Goal: Task Accomplishment & Management: Use online tool/utility

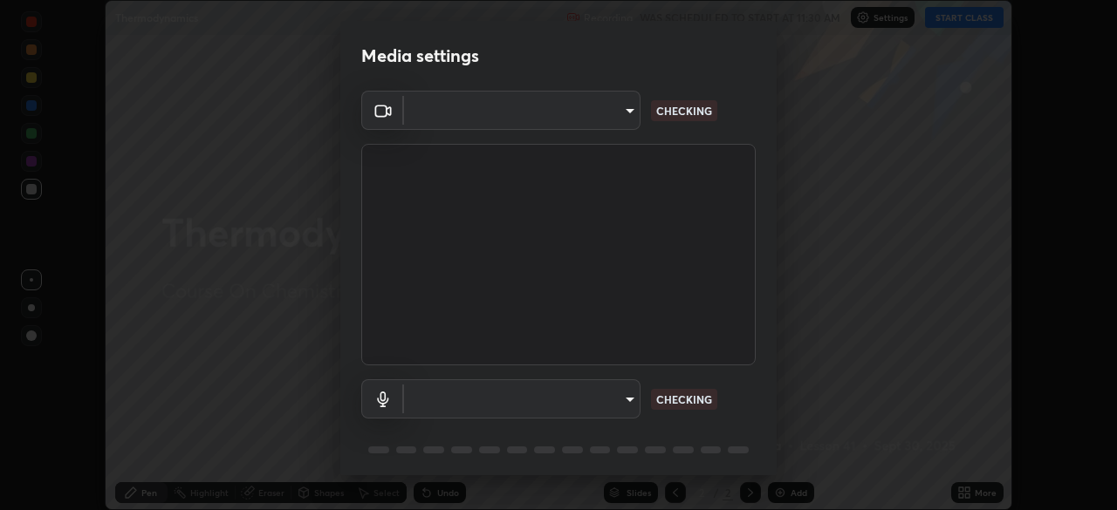
scroll to position [510, 1117]
type input "09f294524f3521c037d78ee7cdb71511b6c9344afeed810a356f0d23342d5398"
click at [448, 413] on body "Erase all Thermodynamics Recording WAS SCHEDULED TO START AT 11:30 AM Settings …" at bounding box center [558, 255] width 1117 height 510
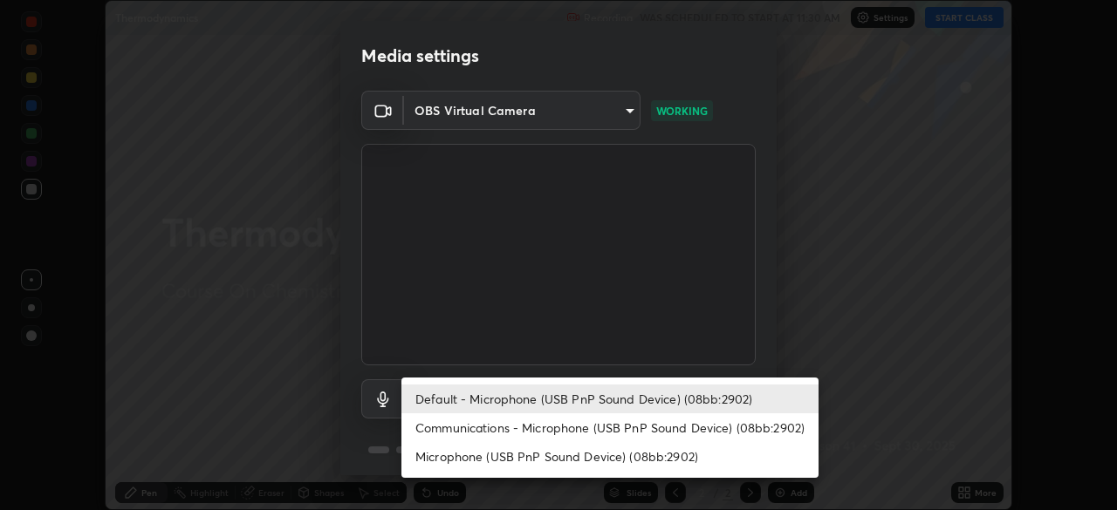
click at [457, 426] on li "Communications - Microphone (USB PnP Sound Device) (08bb:2902)" at bounding box center [609, 428] width 417 height 29
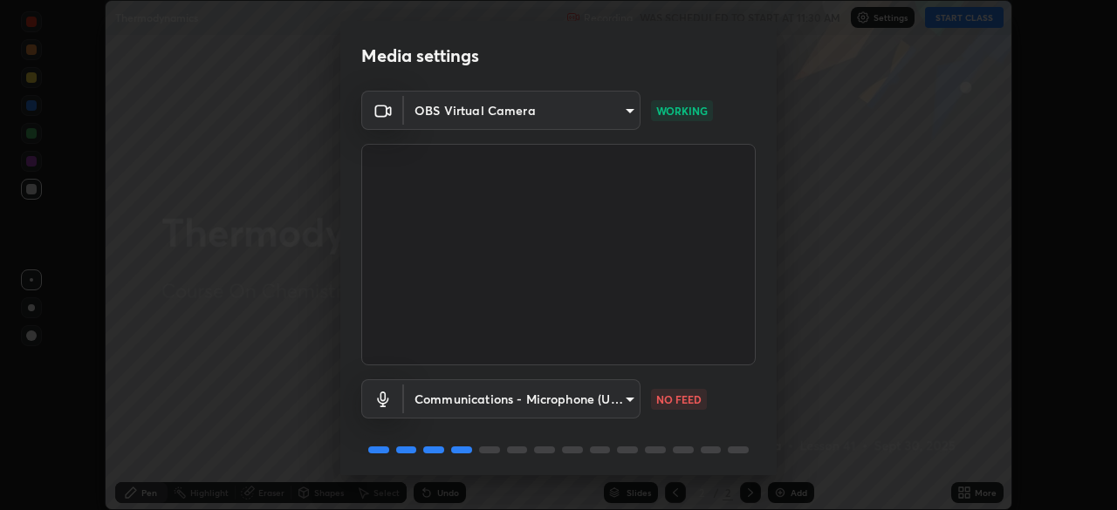
click at [456, 402] on body "Erase all Thermodynamics Recording WAS SCHEDULED TO START AT 11:30 AM Settings …" at bounding box center [558, 255] width 1117 height 510
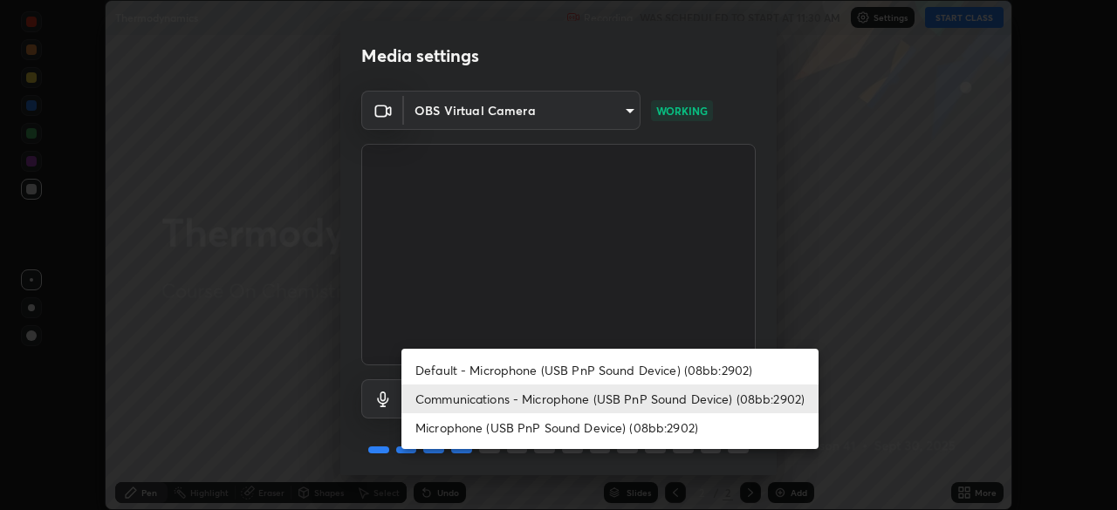
click at [470, 374] on li "Default - Microphone (USB PnP Sound Device) (08bb:2902)" at bounding box center [609, 370] width 417 height 29
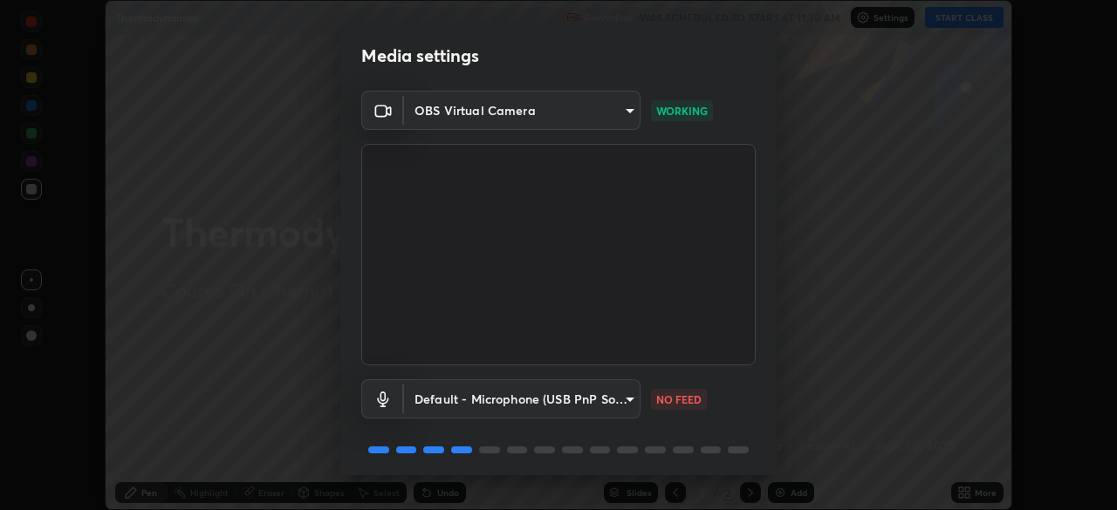
type input "default"
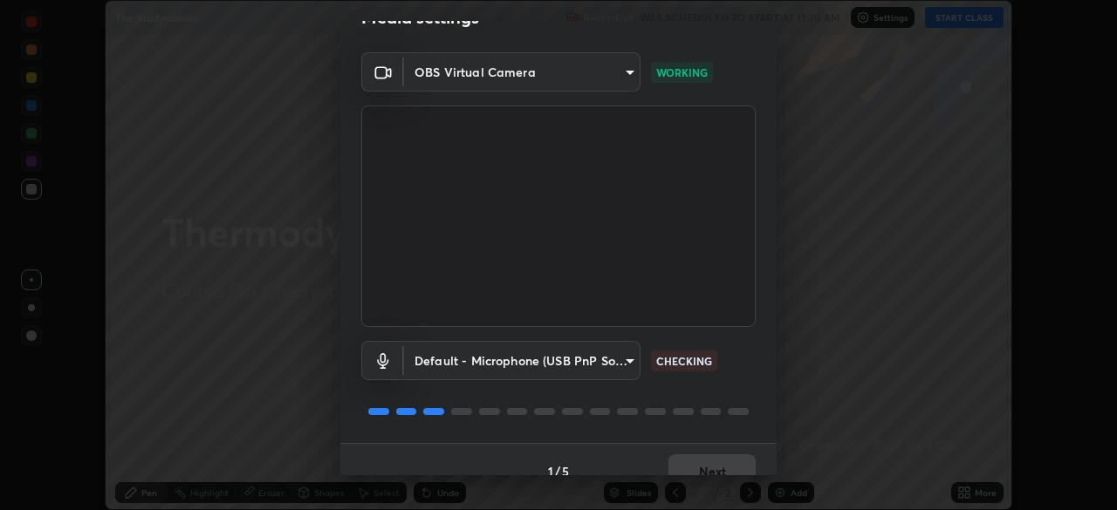
scroll to position [62, 0]
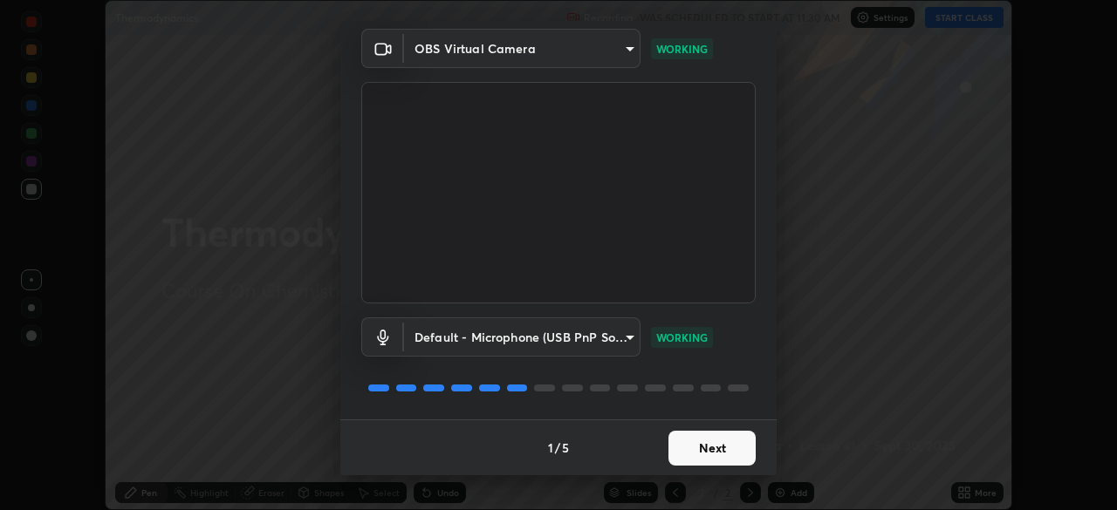
click at [708, 453] on button "Next" at bounding box center [711, 448] width 87 height 35
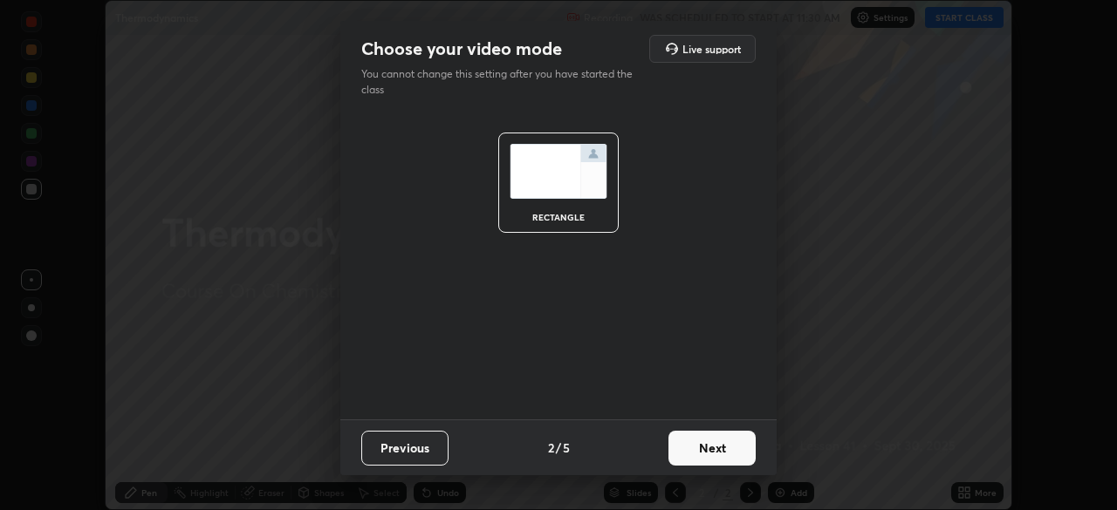
click at [713, 458] on button "Next" at bounding box center [711, 448] width 87 height 35
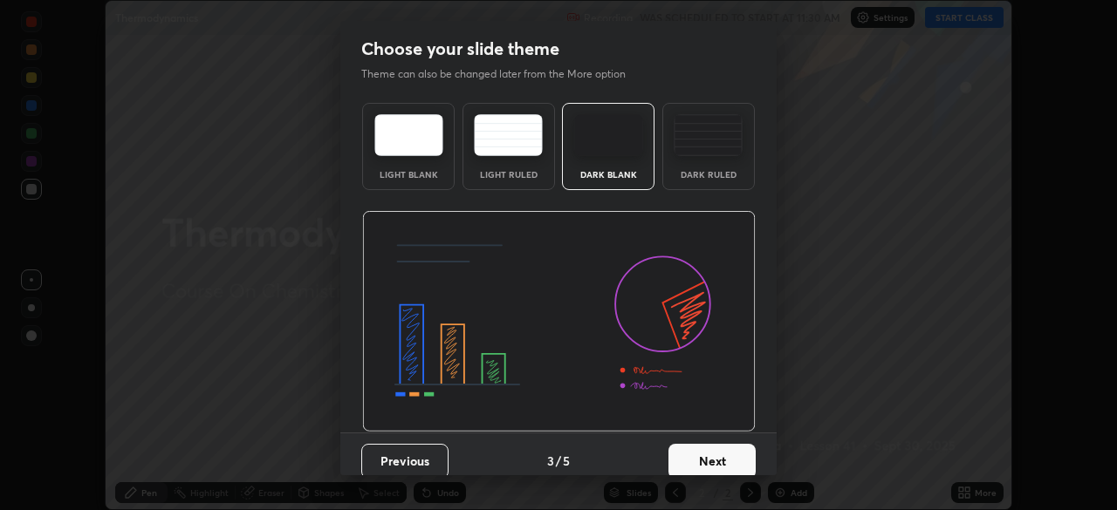
click at [688, 170] on div "Dark Ruled" at bounding box center [709, 174] width 70 height 9
click at [724, 460] on button "Next" at bounding box center [711, 461] width 87 height 35
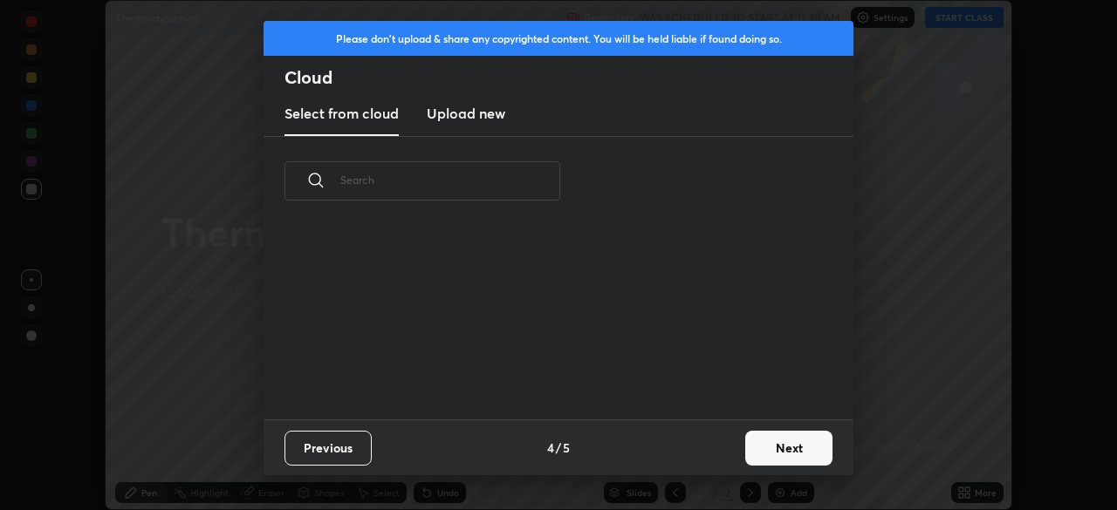
click at [757, 448] on button "Next" at bounding box center [788, 448] width 87 height 35
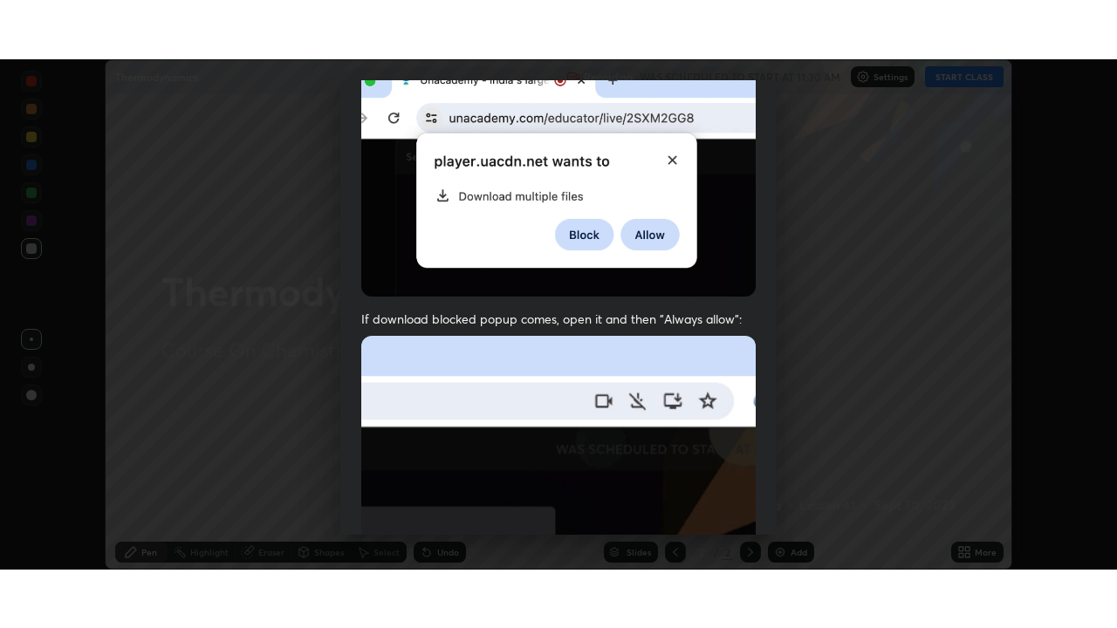
scroll to position [418, 0]
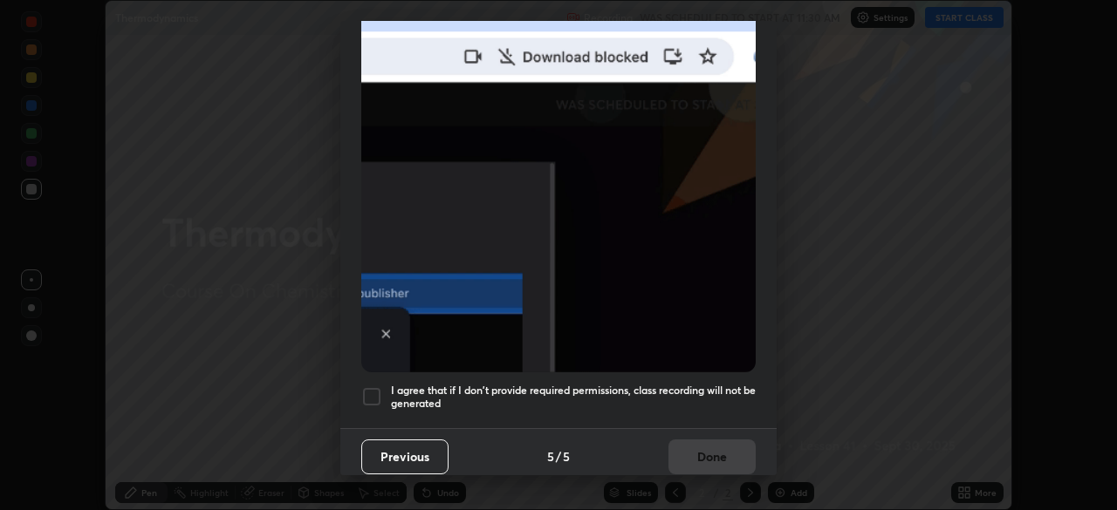
click at [660, 388] on h5 "I agree that if I don't provide required permissions, class recording will not …" at bounding box center [573, 397] width 365 height 27
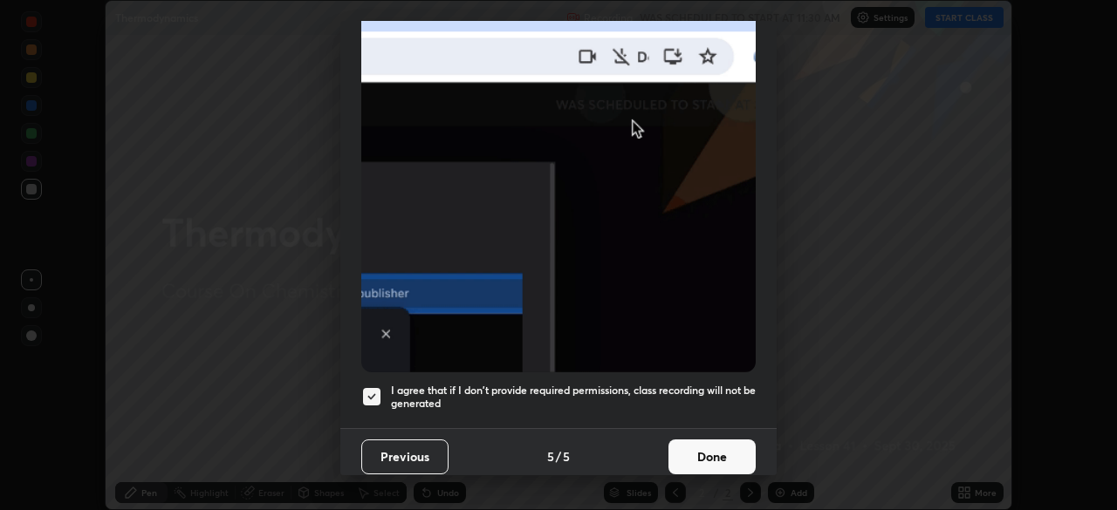
click at [702, 448] on button "Done" at bounding box center [711, 457] width 87 height 35
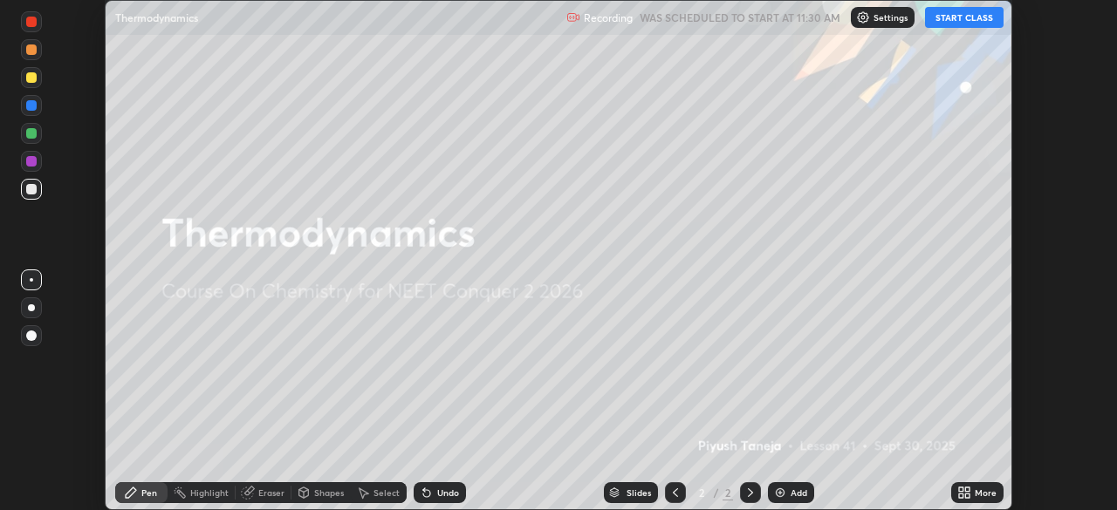
click at [959, 16] on button "START CLASS" at bounding box center [964, 17] width 79 height 21
click at [975, 492] on div "More" at bounding box center [986, 493] width 22 height 9
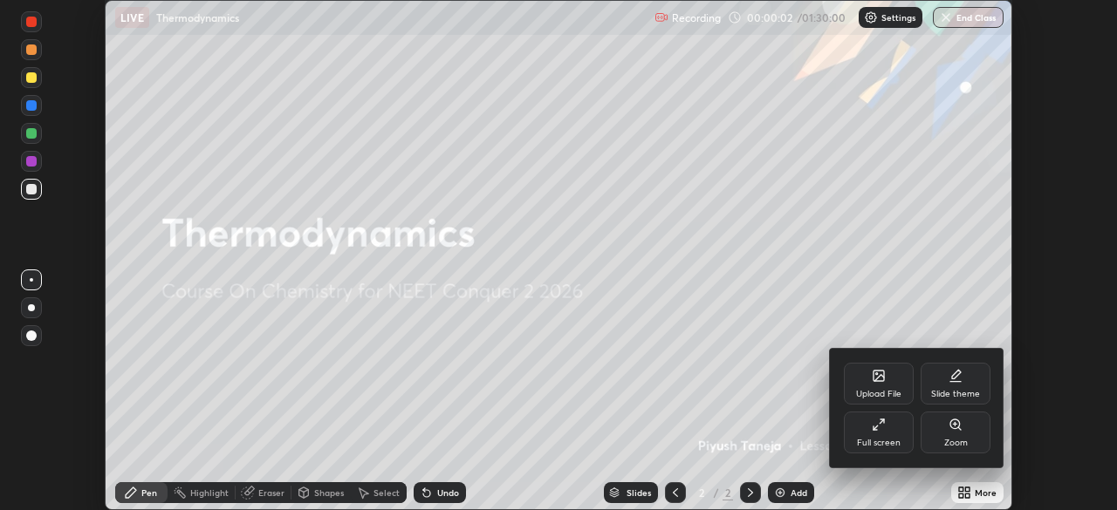
click at [891, 433] on div "Full screen" at bounding box center [879, 433] width 70 height 42
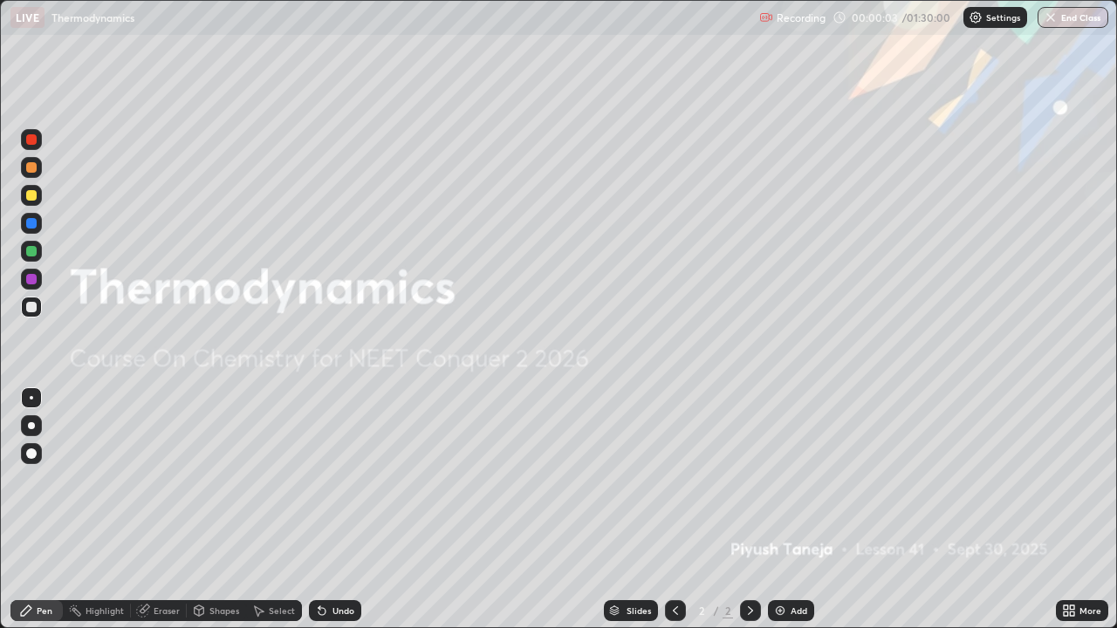
scroll to position [628, 1117]
click at [790, 510] on div "Add" at bounding box center [798, 610] width 17 height 9
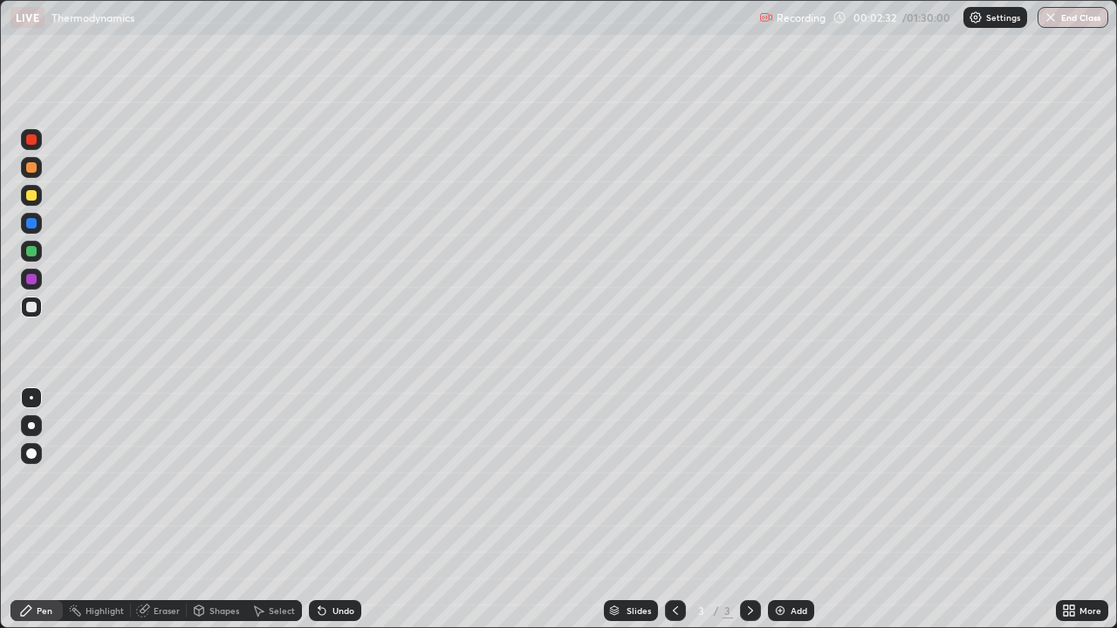
click at [332, 510] on div "Undo" at bounding box center [343, 610] width 22 height 9
click at [334, 510] on div "Undo" at bounding box center [343, 610] width 22 height 9
click at [332, 510] on div "Undo" at bounding box center [335, 610] width 52 height 21
click at [334, 510] on div "Undo" at bounding box center [335, 610] width 52 height 21
click at [335, 510] on div "Undo" at bounding box center [343, 610] width 22 height 9
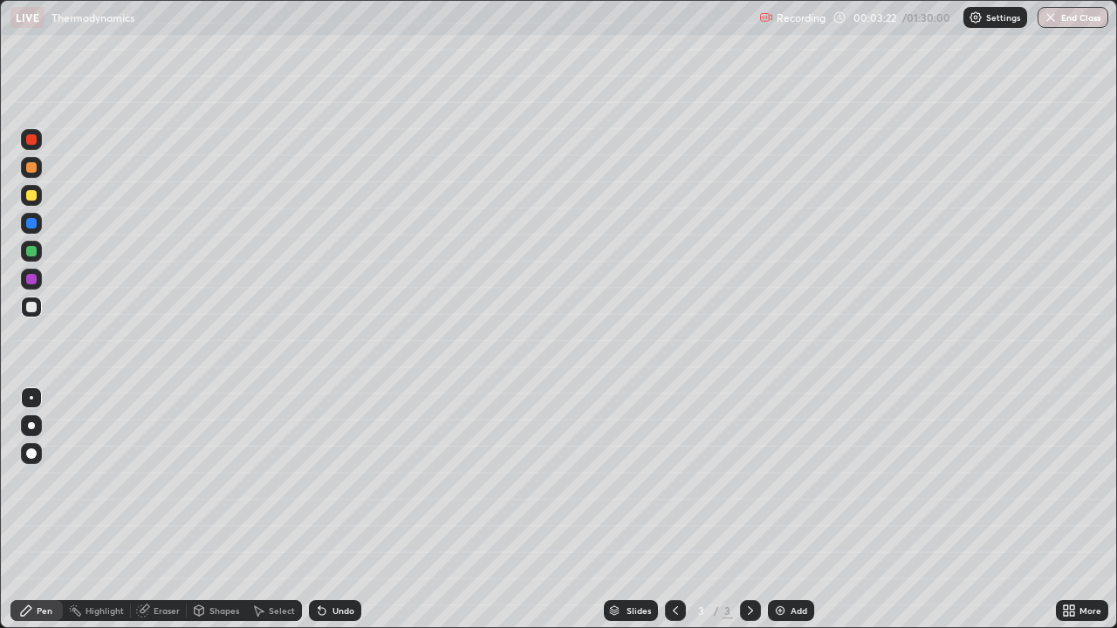
click at [332, 510] on div "Undo" at bounding box center [343, 610] width 22 height 9
click at [796, 510] on div "Add" at bounding box center [798, 610] width 17 height 9
click at [674, 510] on icon at bounding box center [675, 611] width 14 height 14
click at [747, 510] on icon at bounding box center [750, 611] width 14 height 14
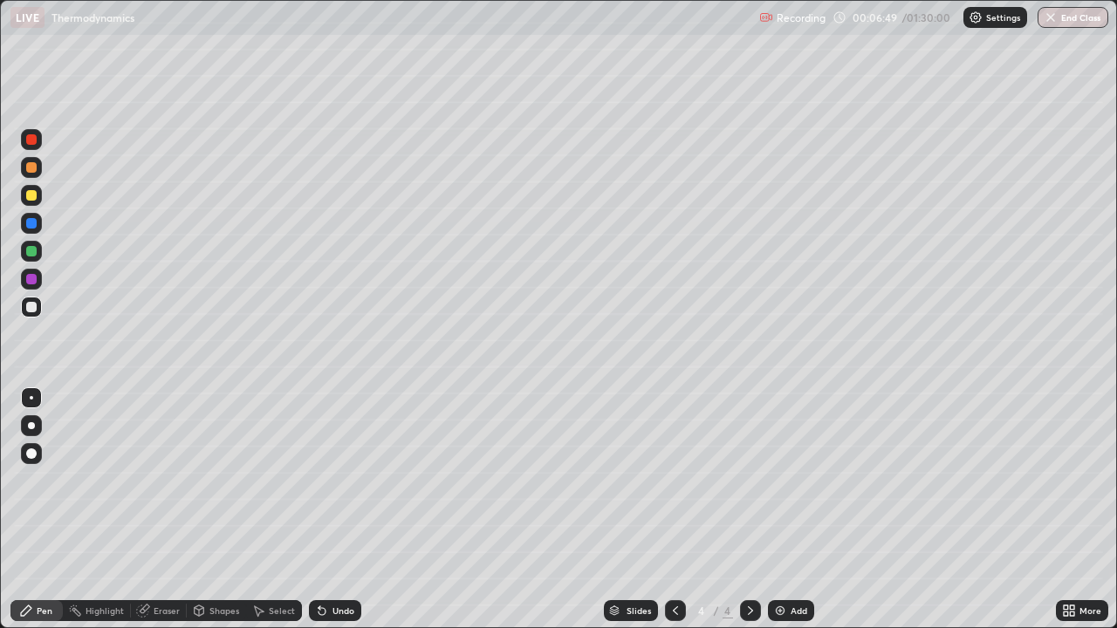
click at [216, 510] on div "Shapes" at bounding box center [224, 610] width 30 height 9
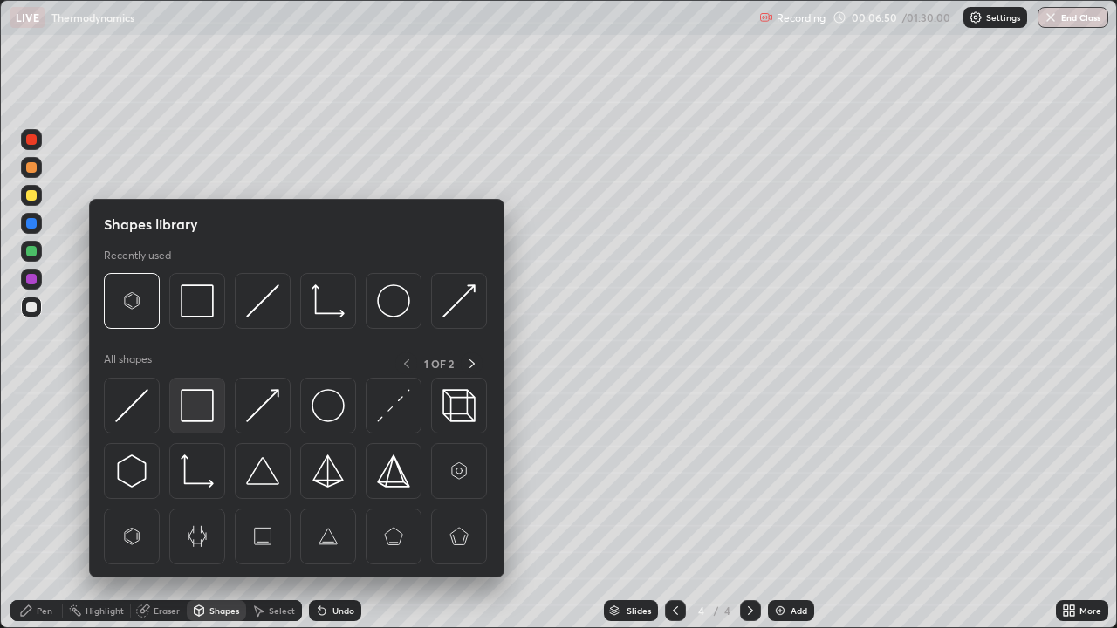
click at [196, 400] on img at bounding box center [197, 405] width 33 height 33
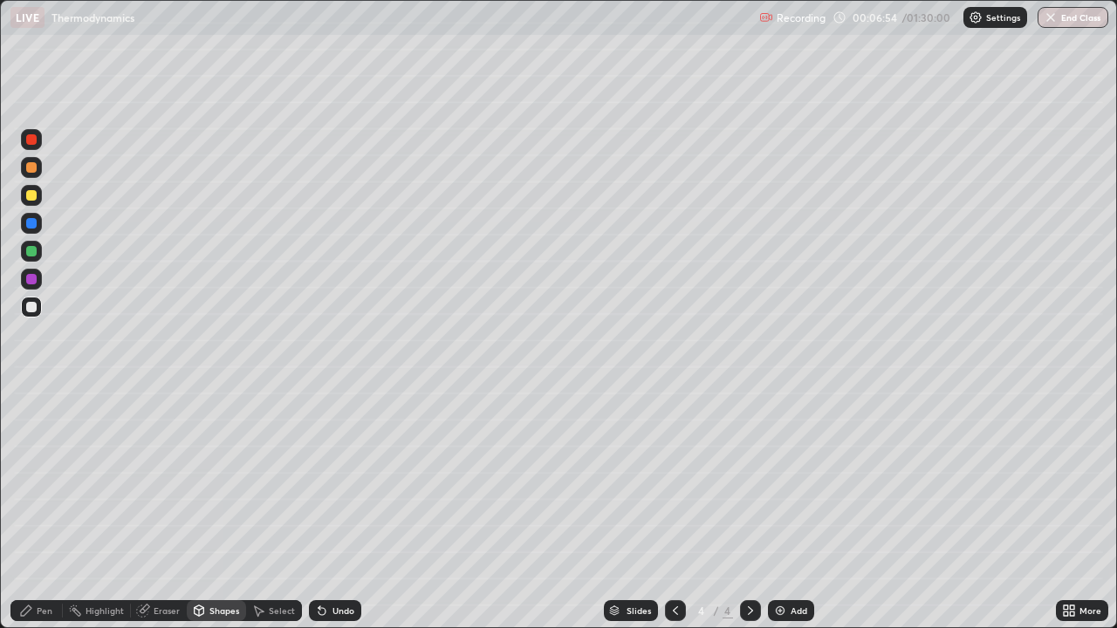
click at [47, 510] on div "Pen" at bounding box center [45, 610] width 16 height 9
click at [29, 197] on div at bounding box center [31, 195] width 10 height 10
click at [167, 510] on div "Eraser" at bounding box center [167, 610] width 26 height 9
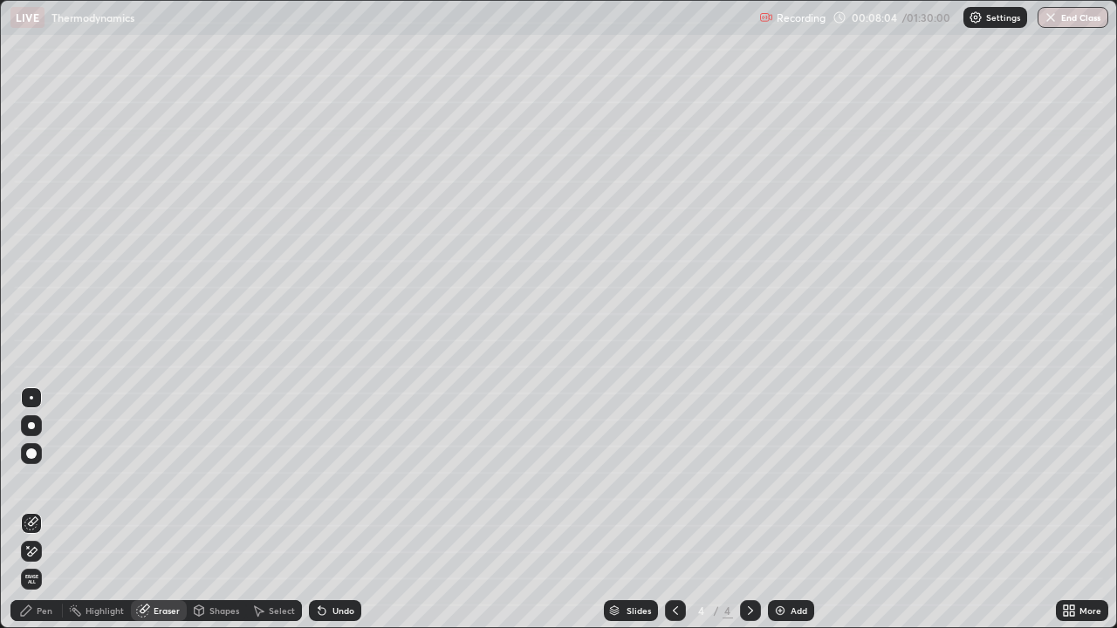
click at [219, 510] on div "Shapes" at bounding box center [224, 610] width 30 height 9
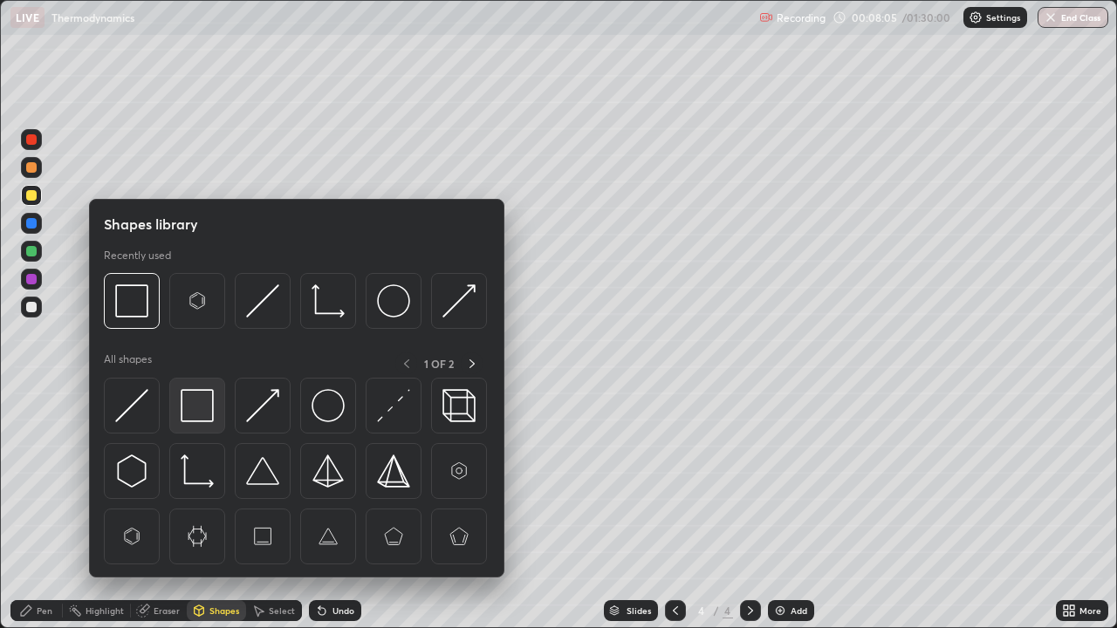
click at [191, 413] on img at bounding box center [197, 405] width 33 height 33
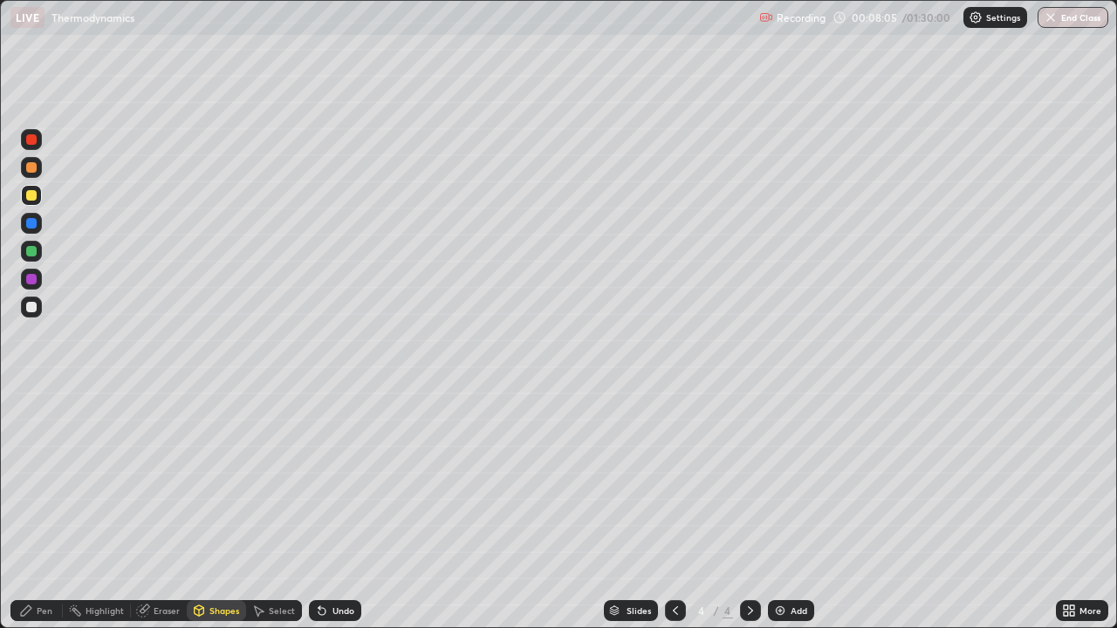
click at [30, 315] on div at bounding box center [31, 307] width 21 height 21
click at [674, 510] on icon at bounding box center [675, 611] width 14 height 14
click at [332, 510] on div "Undo" at bounding box center [343, 610] width 22 height 9
click at [47, 510] on div "Pen" at bounding box center [45, 610] width 16 height 9
click at [742, 510] on div at bounding box center [750, 610] width 21 height 21
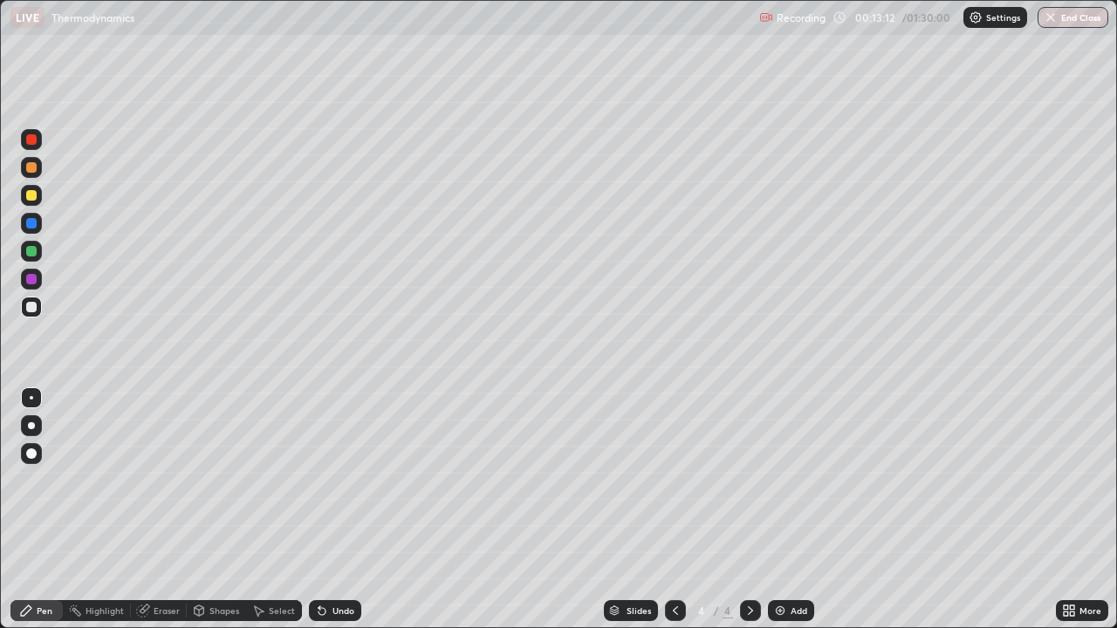
click at [665, 510] on div at bounding box center [675, 610] width 21 height 21
click at [749, 510] on icon at bounding box center [750, 611] width 14 height 14
click at [777, 510] on div "Add" at bounding box center [791, 610] width 46 height 21
click at [168, 510] on div "Eraser" at bounding box center [159, 610] width 56 height 21
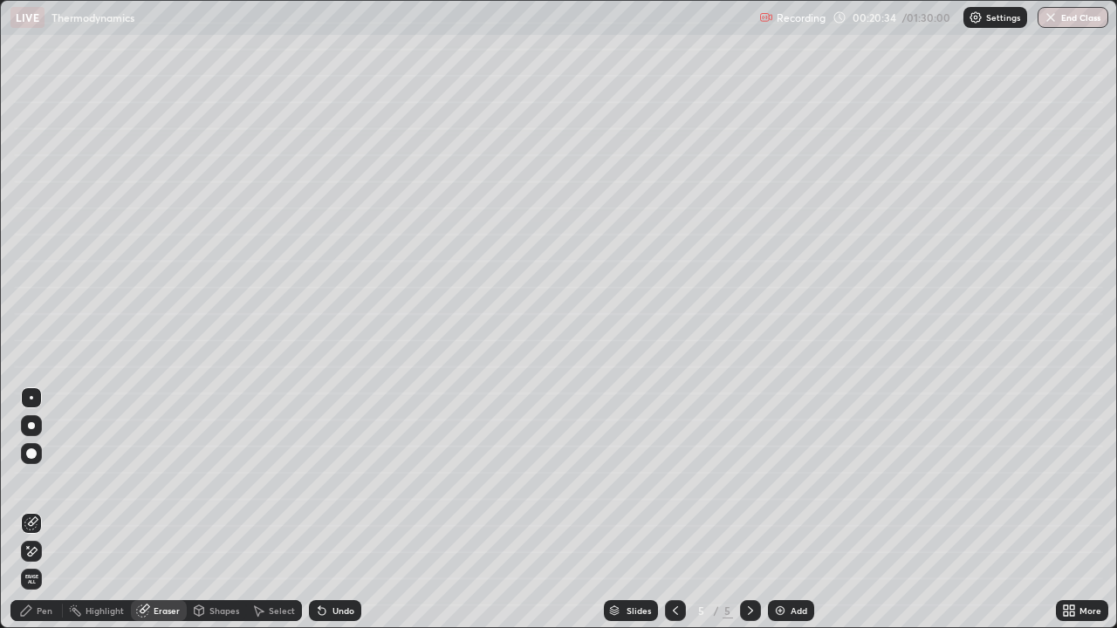
click at [41, 510] on div at bounding box center [31, 551] width 21 height 21
click at [31, 510] on span "Erase all" at bounding box center [31, 579] width 19 height 10
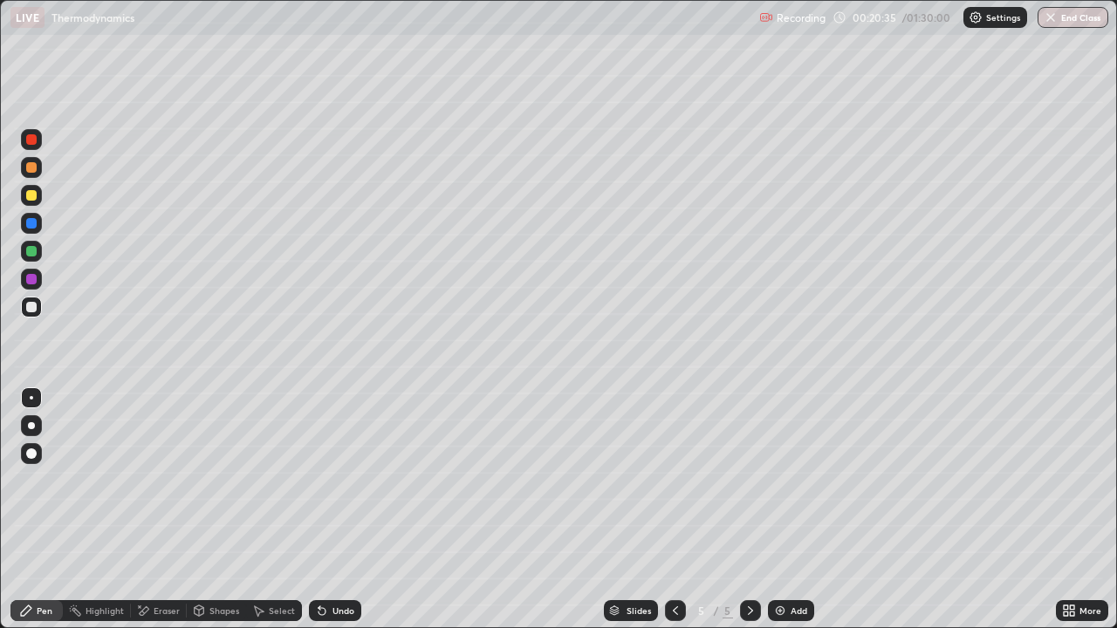
click at [44, 510] on div "Pen" at bounding box center [45, 610] width 16 height 9
click at [325, 510] on icon at bounding box center [322, 611] width 14 height 14
click at [351, 510] on div "Undo" at bounding box center [343, 610] width 22 height 9
click at [322, 510] on icon at bounding box center [321, 611] width 7 height 7
click at [319, 510] on icon at bounding box center [321, 611] width 7 height 7
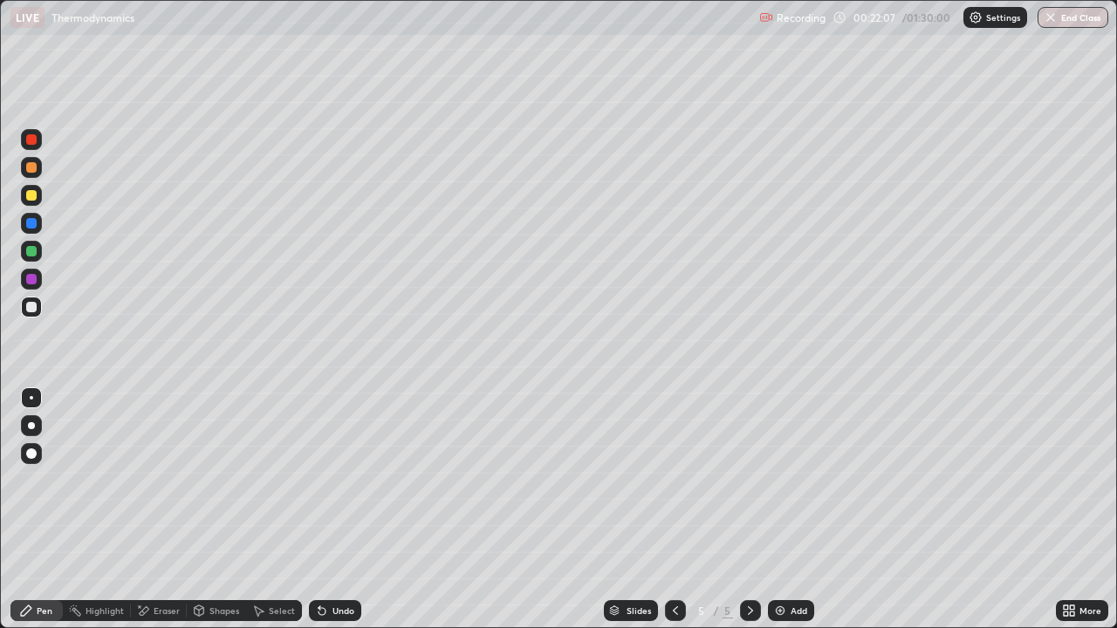
click at [318, 510] on icon at bounding box center [321, 611] width 7 height 7
click at [322, 510] on div "Undo" at bounding box center [335, 610] width 52 height 21
click at [332, 510] on div "Undo" at bounding box center [335, 610] width 52 height 21
click at [319, 510] on icon at bounding box center [322, 611] width 14 height 14
click at [338, 510] on div "Undo" at bounding box center [343, 610] width 22 height 9
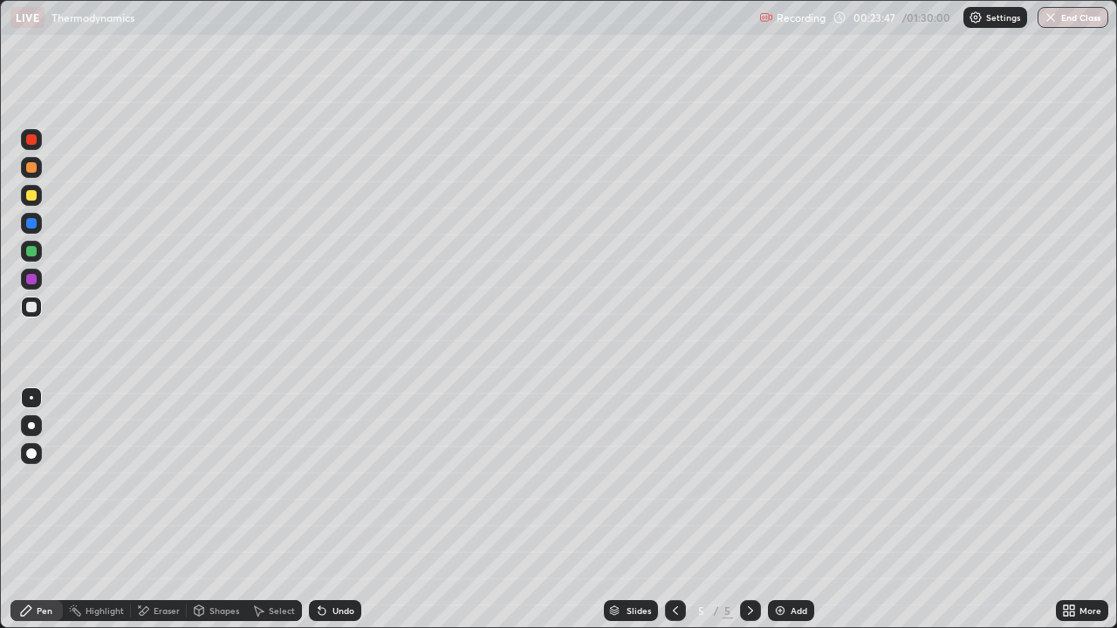
click at [345, 510] on div "Undo" at bounding box center [335, 610] width 52 height 21
click at [327, 510] on div "Undo" at bounding box center [335, 610] width 52 height 21
click at [333, 510] on div "Undo" at bounding box center [343, 610] width 22 height 9
click at [334, 510] on div "Undo" at bounding box center [343, 610] width 22 height 9
click at [169, 510] on div "Eraser" at bounding box center [159, 610] width 56 height 21
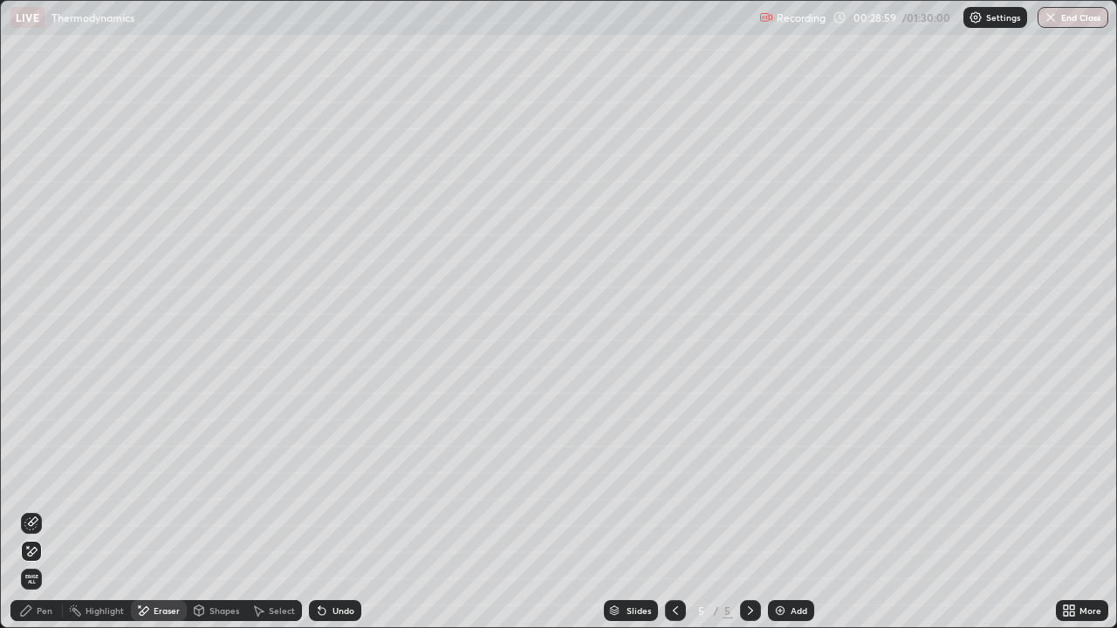
click at [339, 510] on div "Undo" at bounding box center [343, 610] width 22 height 9
click at [338, 510] on div "Undo" at bounding box center [343, 610] width 22 height 9
click at [32, 510] on icon at bounding box center [33, 521] width 10 height 9
click at [44, 510] on div "Pen" at bounding box center [36, 610] width 52 height 21
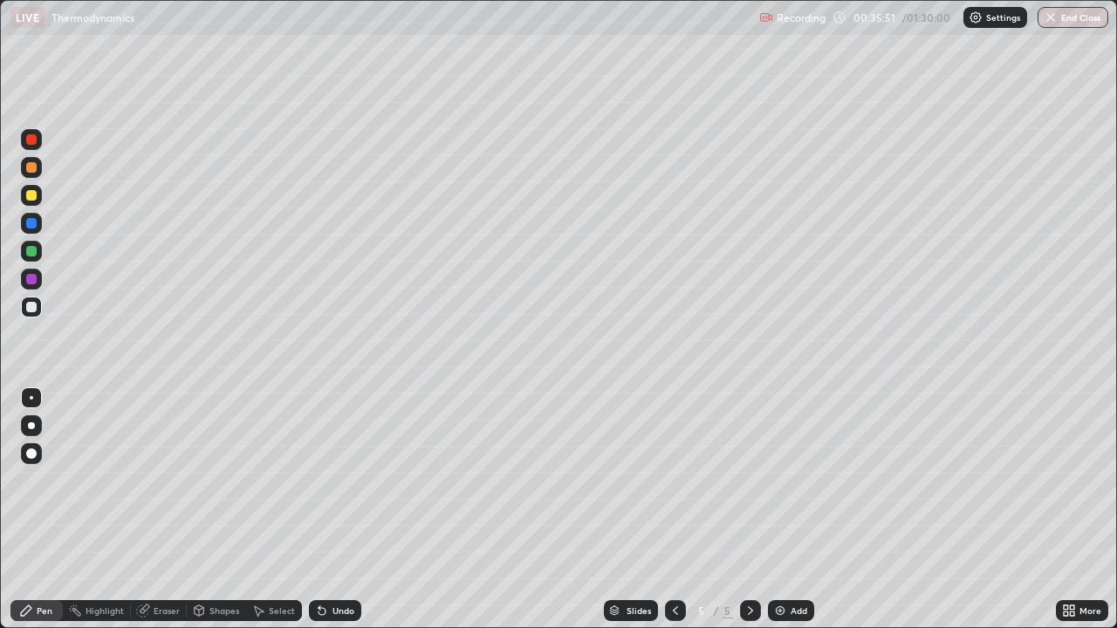
click at [784, 510] on img at bounding box center [780, 611] width 14 height 14
click at [669, 510] on div at bounding box center [675, 610] width 21 height 21
click at [729, 510] on div "6" at bounding box center [727, 611] width 10 height 16
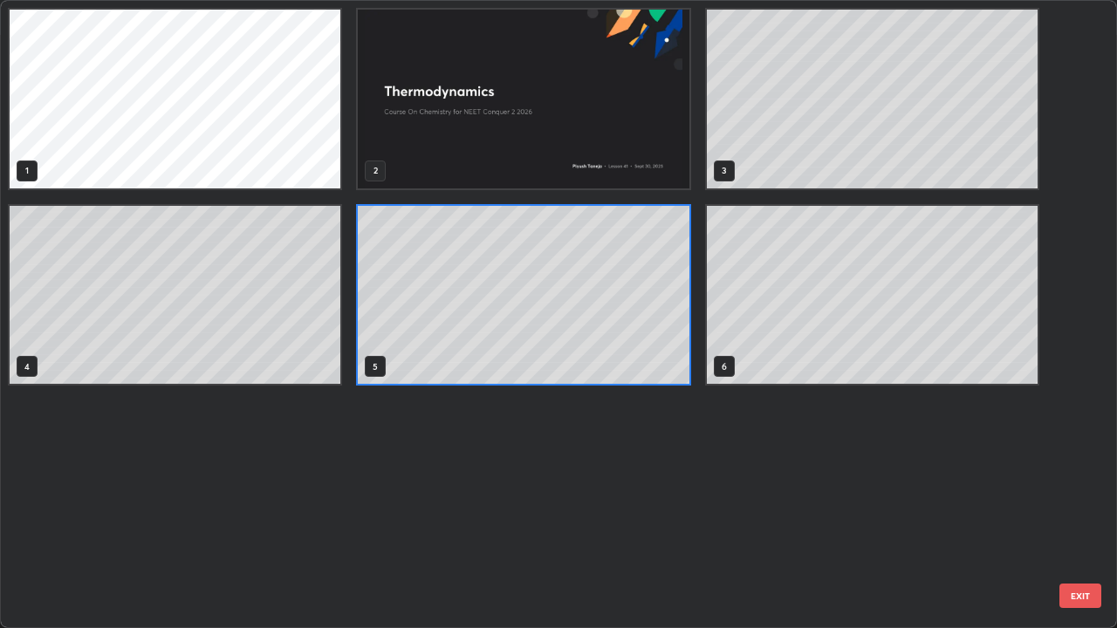
scroll to position [621, 1106]
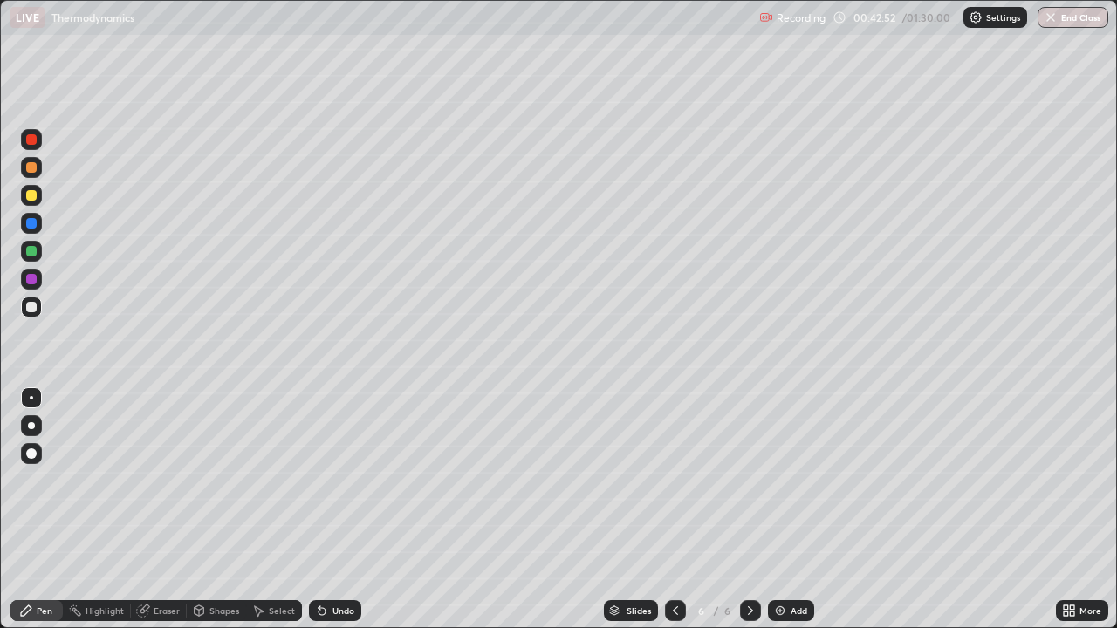
click at [790, 510] on div "Add" at bounding box center [798, 610] width 17 height 9
click at [318, 510] on icon at bounding box center [319, 607] width 2 height 2
click at [320, 510] on icon at bounding box center [321, 611] width 7 height 7
click at [321, 510] on div "Undo" at bounding box center [335, 610] width 52 height 21
click at [334, 510] on div "Undo" at bounding box center [343, 610] width 22 height 9
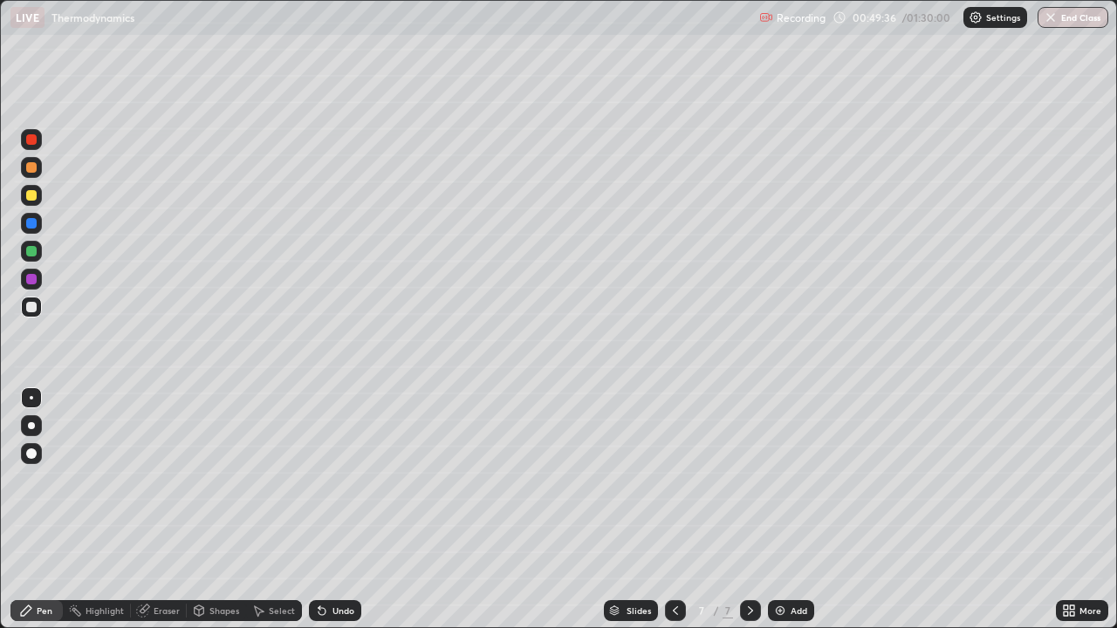
click at [221, 510] on div "Shapes" at bounding box center [224, 610] width 30 height 9
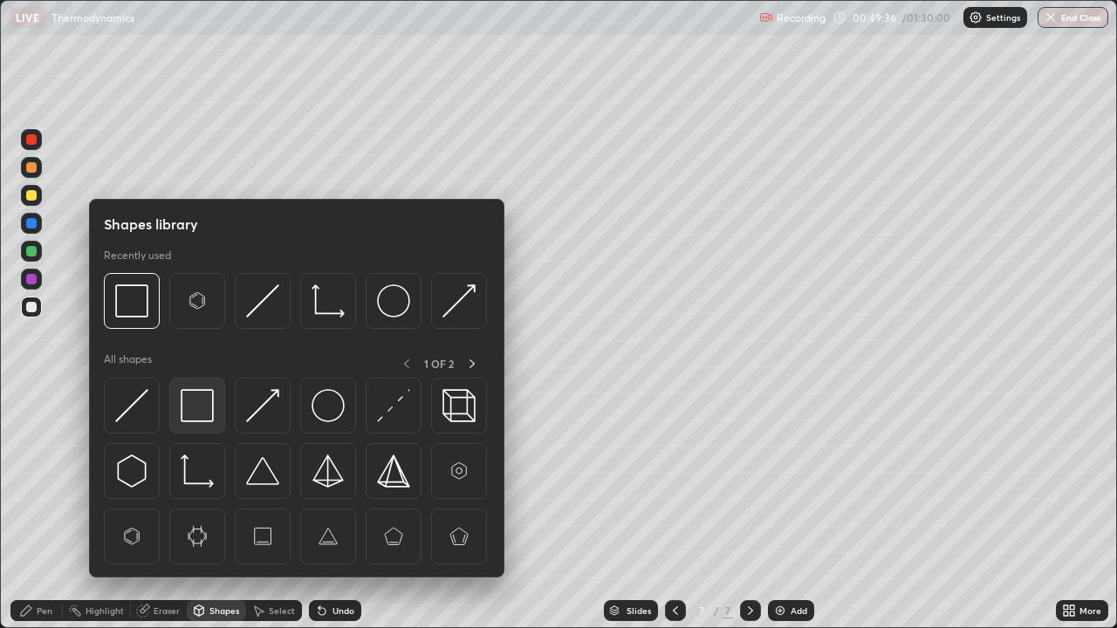
click at [206, 407] on img at bounding box center [197, 405] width 33 height 33
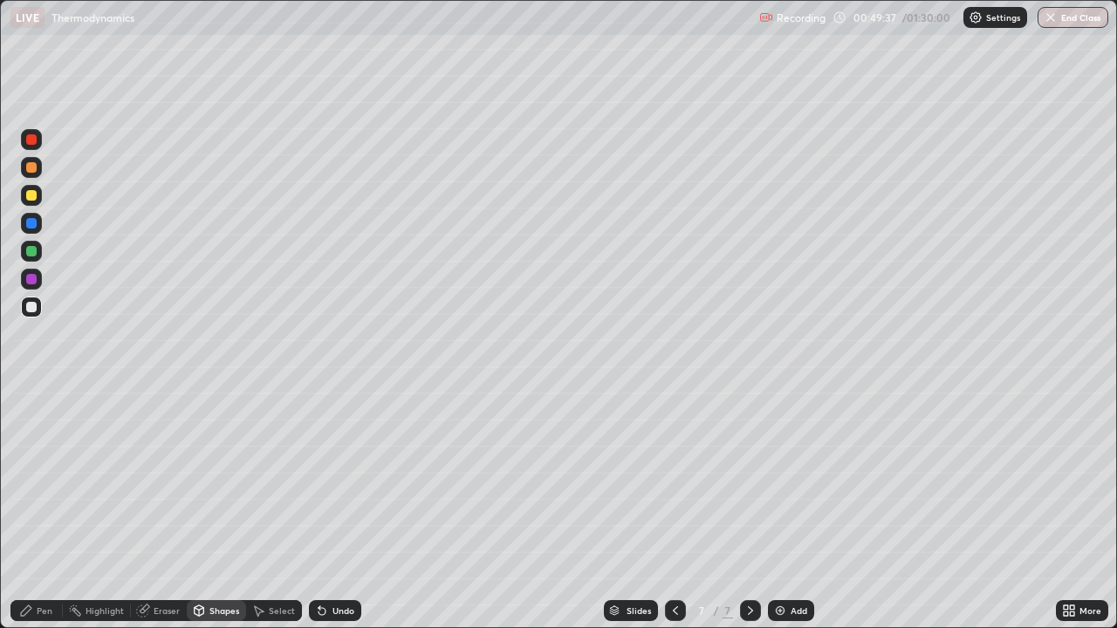
click at [26, 202] on div at bounding box center [31, 195] width 21 height 21
click at [43, 510] on div "Pen" at bounding box center [45, 610] width 16 height 9
click at [39, 315] on div at bounding box center [31, 307] width 21 height 21
click at [785, 510] on div "Add" at bounding box center [791, 610] width 46 height 21
click at [786, 510] on div "Add" at bounding box center [791, 610] width 46 height 21
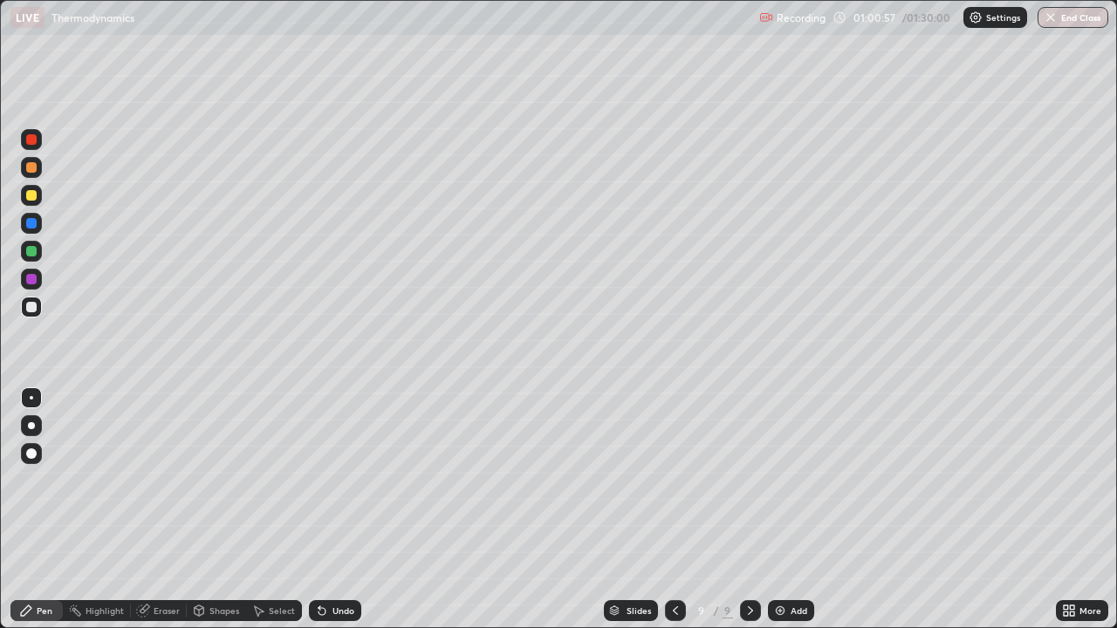
click at [332, 510] on div "Undo" at bounding box center [335, 610] width 52 height 21
click at [333, 510] on div "Undo" at bounding box center [343, 610] width 22 height 9
click at [325, 510] on div "Undo" at bounding box center [335, 610] width 52 height 21
click at [339, 510] on div "Undo" at bounding box center [343, 610] width 22 height 9
click at [780, 510] on img at bounding box center [780, 611] width 14 height 14
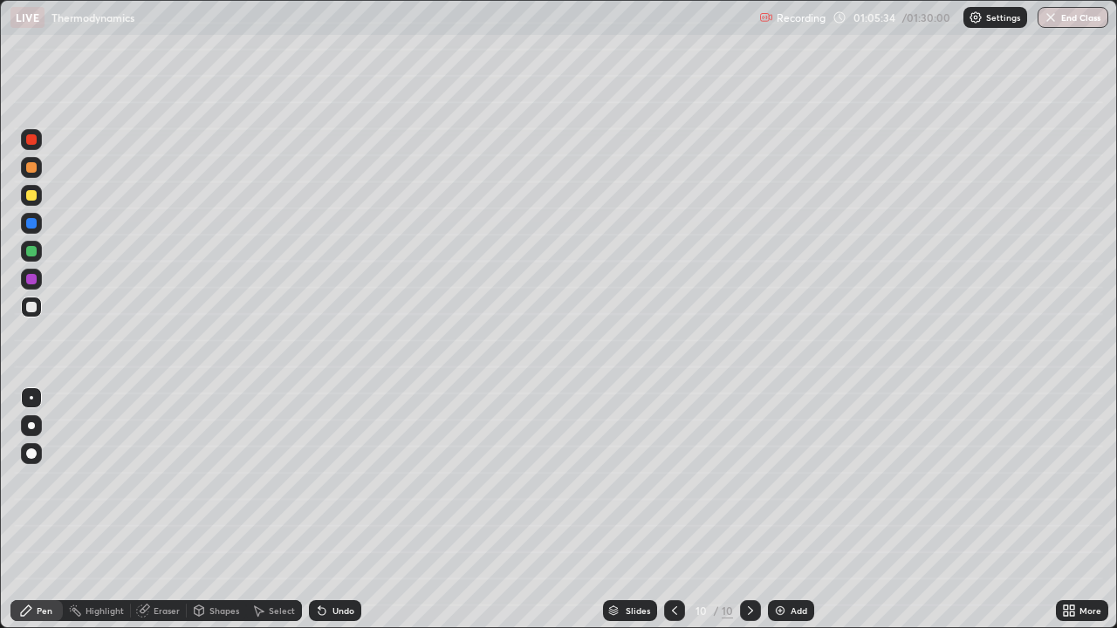
click at [343, 510] on div "Undo" at bounding box center [343, 610] width 22 height 9
click at [344, 510] on div "Undo" at bounding box center [343, 610] width 22 height 9
click at [345, 510] on div "Undo" at bounding box center [343, 610] width 22 height 9
click at [38, 201] on div at bounding box center [31, 195] width 21 height 21
click at [34, 169] on div at bounding box center [31, 167] width 10 height 10
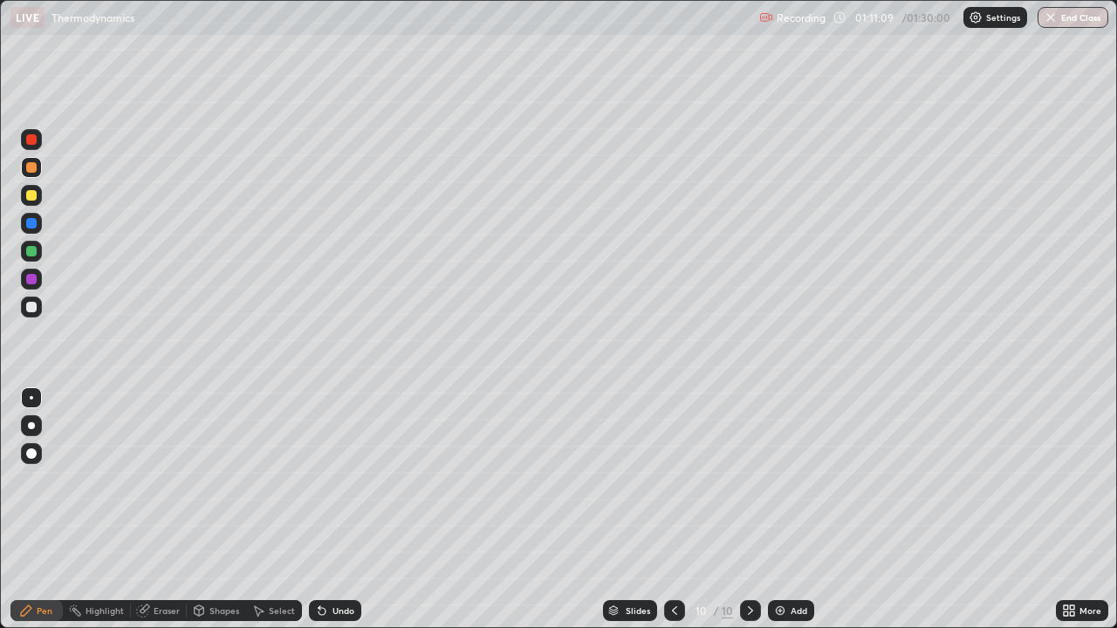
click at [162, 510] on div "Eraser" at bounding box center [167, 610] width 26 height 9
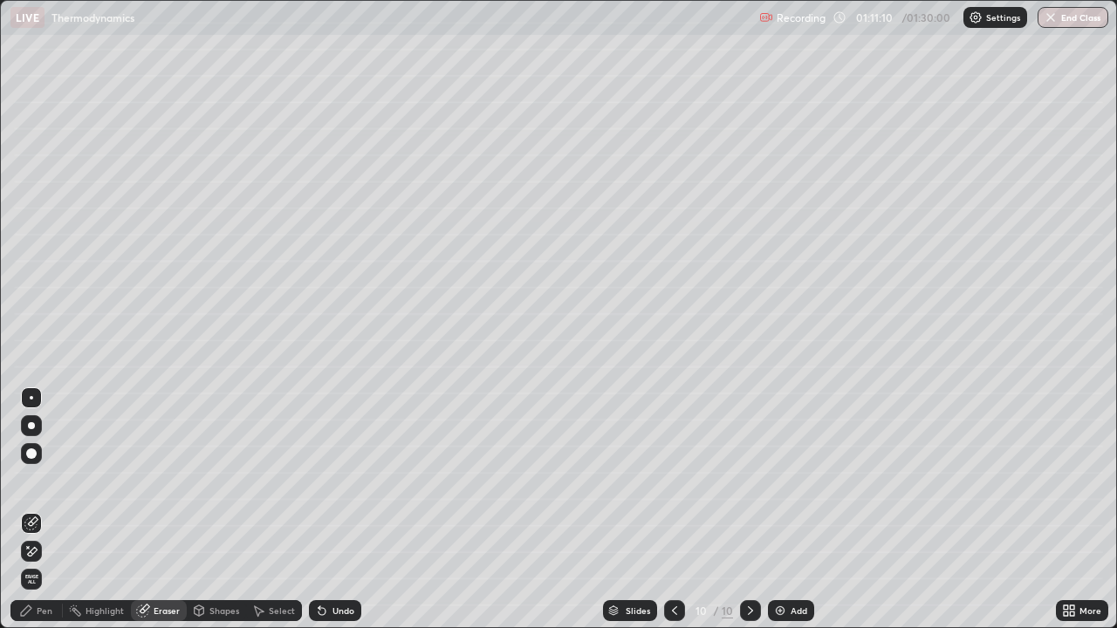
click at [27, 510] on icon at bounding box center [28, 547] width 2 height 2
click at [43, 510] on div "Pen" at bounding box center [45, 610] width 16 height 9
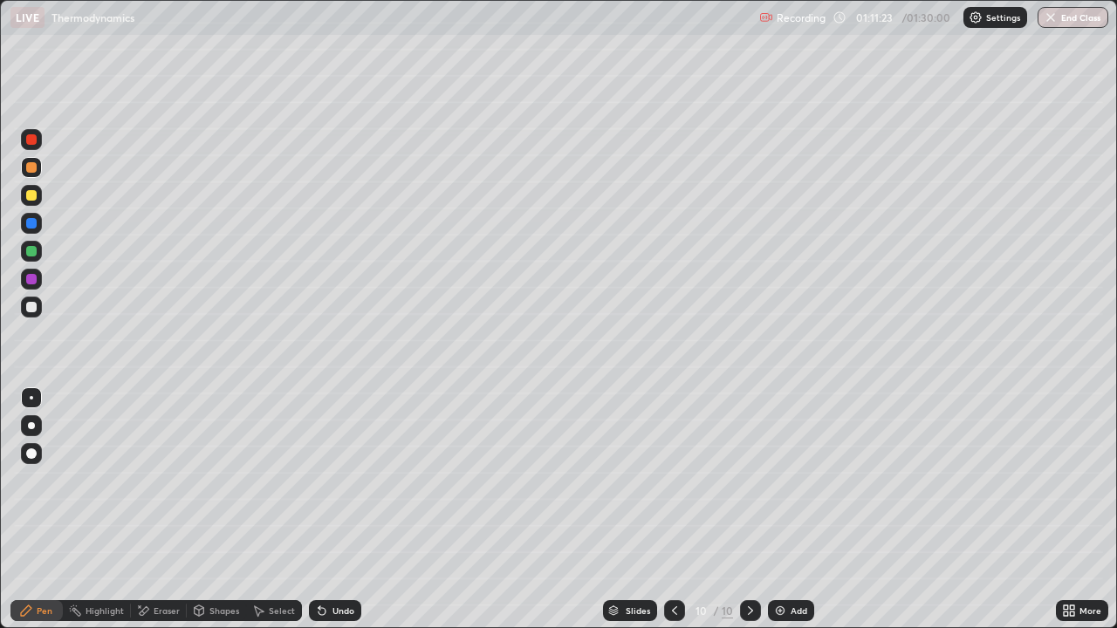
click at [32, 307] on div at bounding box center [31, 307] width 10 height 10
click at [783, 510] on img at bounding box center [780, 611] width 14 height 14
click at [340, 510] on div "Undo" at bounding box center [343, 610] width 22 height 9
click at [339, 510] on div "Undo" at bounding box center [343, 610] width 22 height 9
click at [332, 510] on div "Undo" at bounding box center [343, 610] width 22 height 9
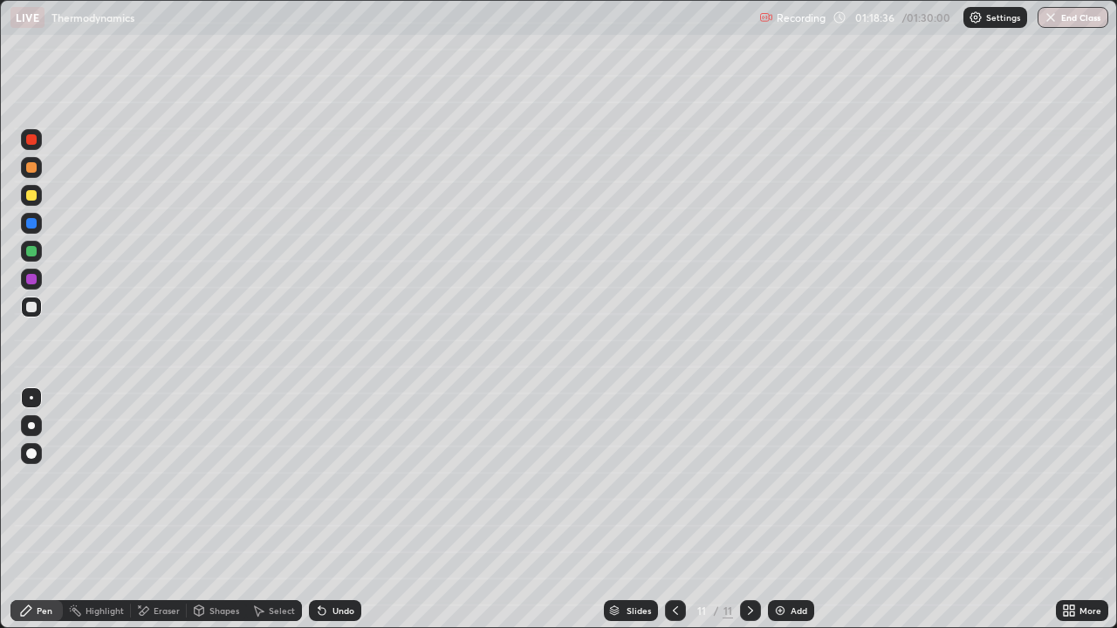
click at [223, 510] on div "Shapes" at bounding box center [216, 610] width 59 height 21
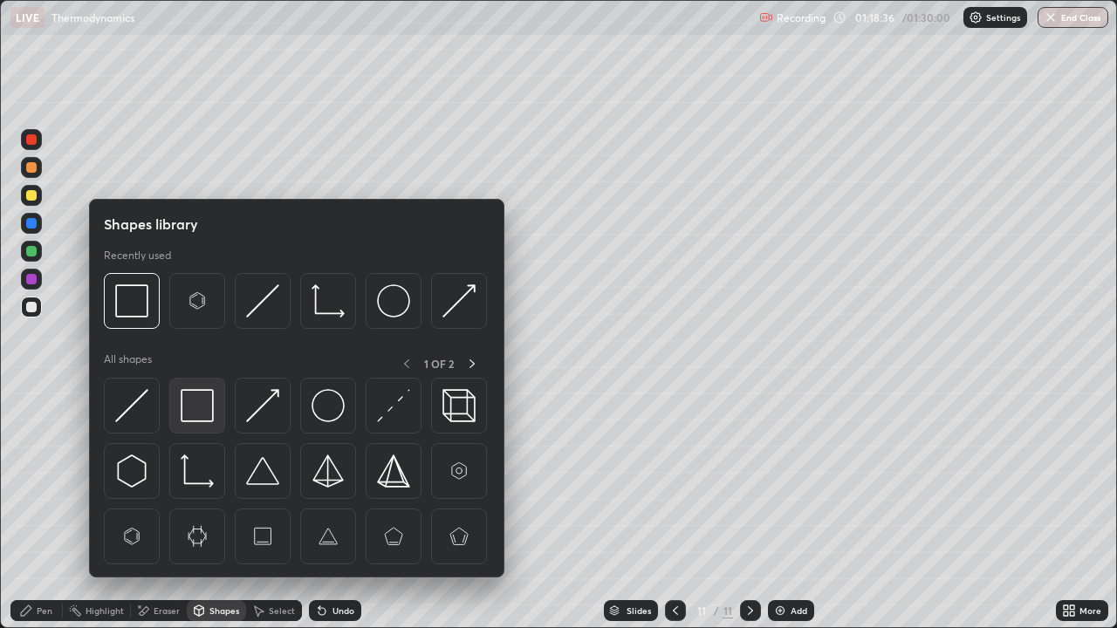
click at [208, 416] on img at bounding box center [197, 405] width 33 height 33
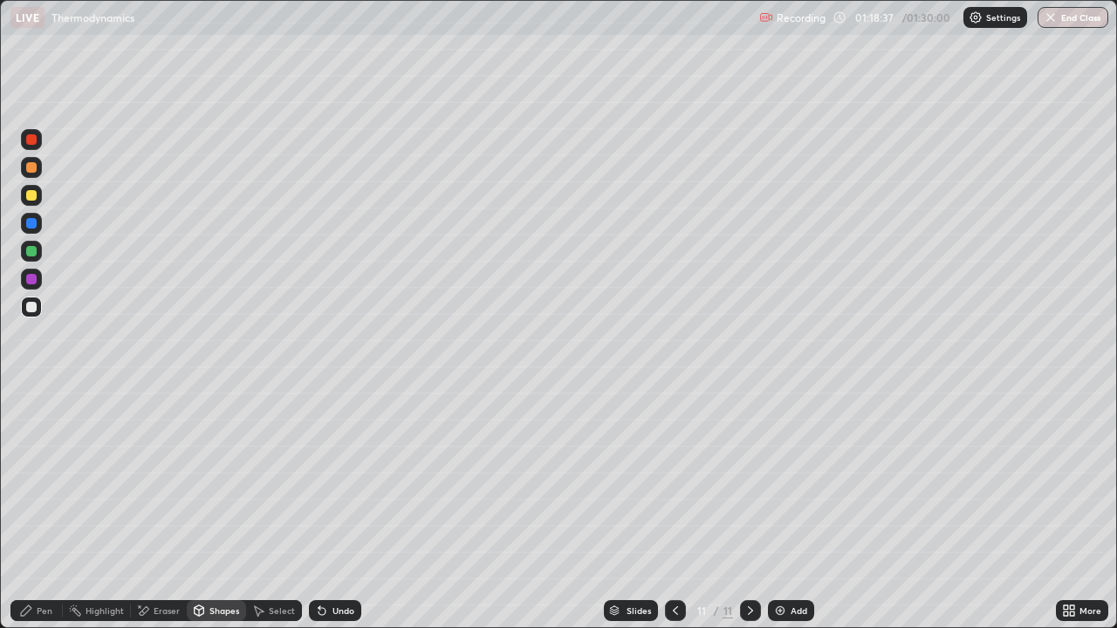
click at [27, 194] on div at bounding box center [31, 195] width 10 height 10
click at [31, 510] on icon at bounding box center [26, 611] width 14 height 14
click at [38, 306] on div at bounding box center [31, 307] width 21 height 21
click at [1066, 24] on button "End Class" at bounding box center [1072, 17] width 71 height 21
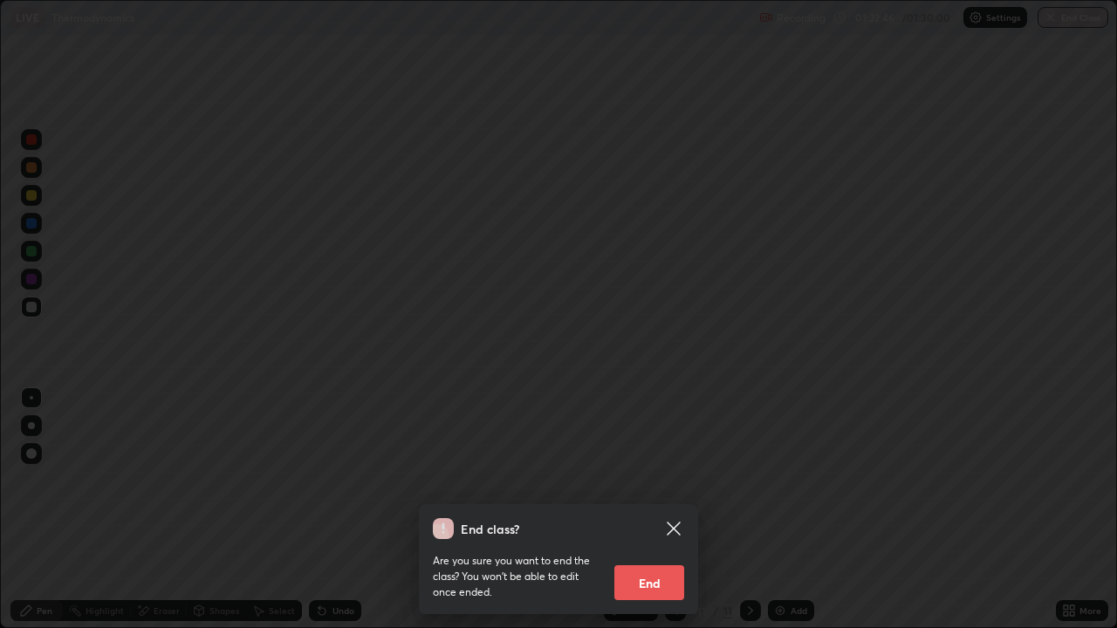
click at [657, 510] on button "End" at bounding box center [649, 582] width 70 height 35
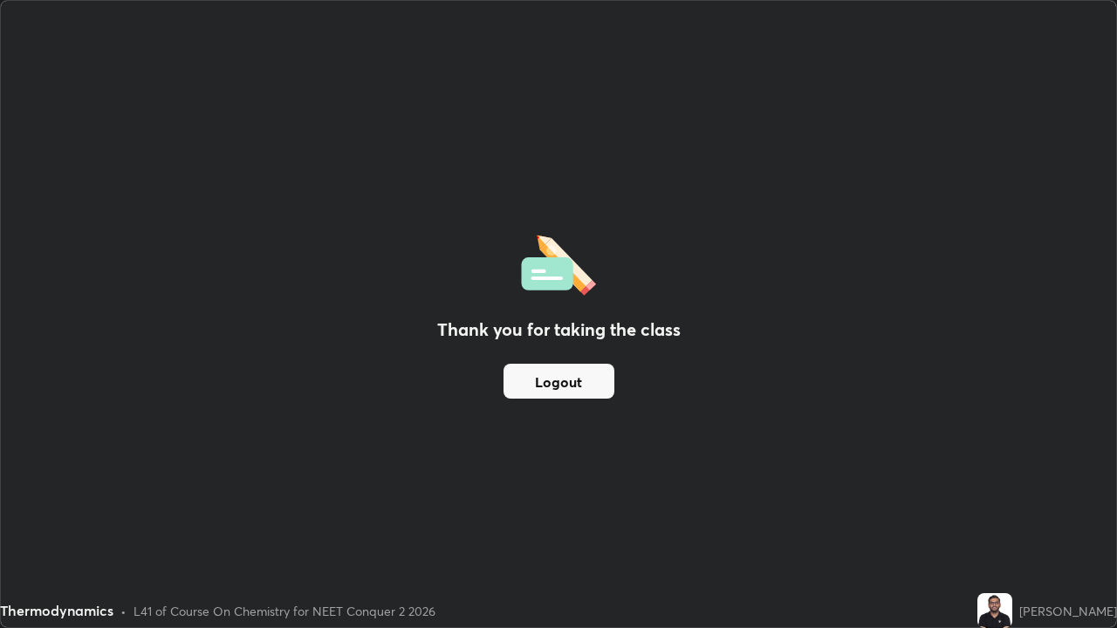
click at [585, 384] on button "Logout" at bounding box center [558, 381] width 111 height 35
click at [591, 384] on button "Logout" at bounding box center [558, 381] width 111 height 35
